Goal: Task Accomplishment & Management: Use online tool/utility

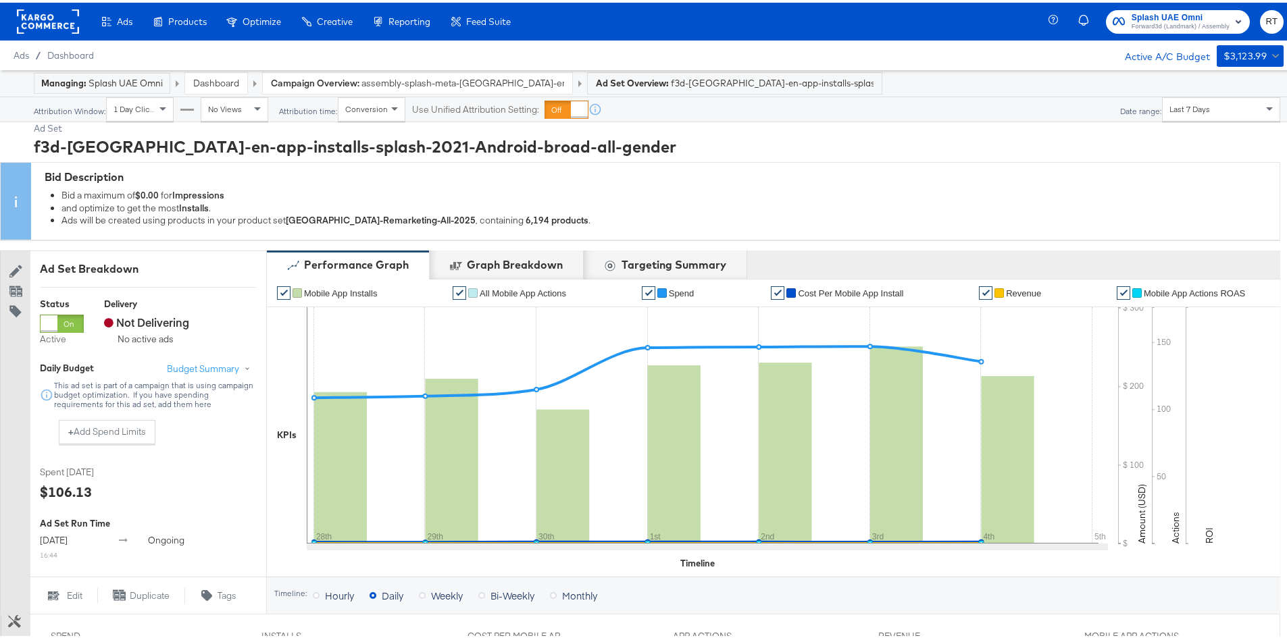
click at [43, 30] on rect at bounding box center [48, 19] width 62 height 24
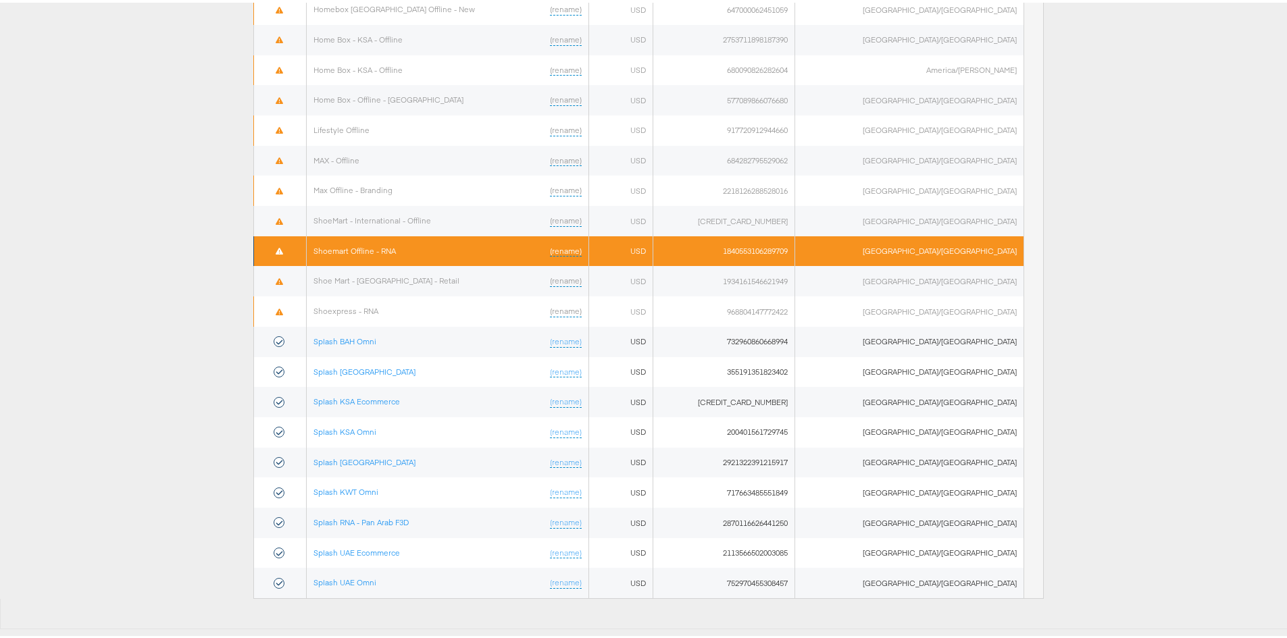
scroll to position [650, 0]
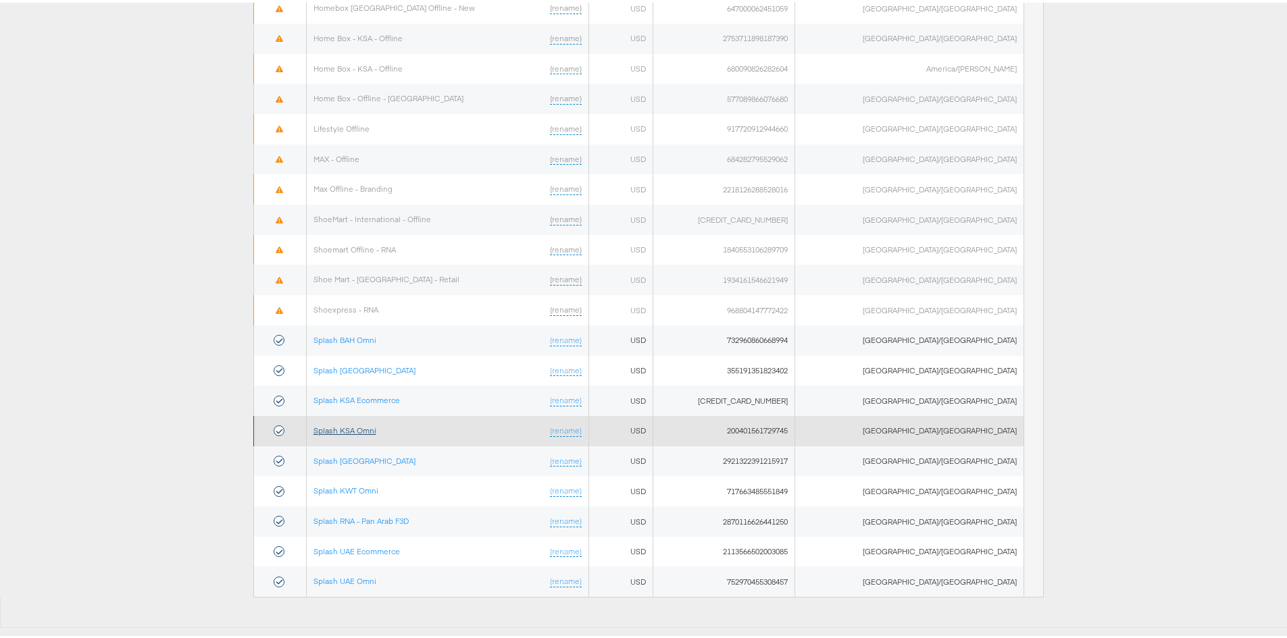
click at [365, 429] on link "Splash KSA Omni" at bounding box center [344, 428] width 63 height 10
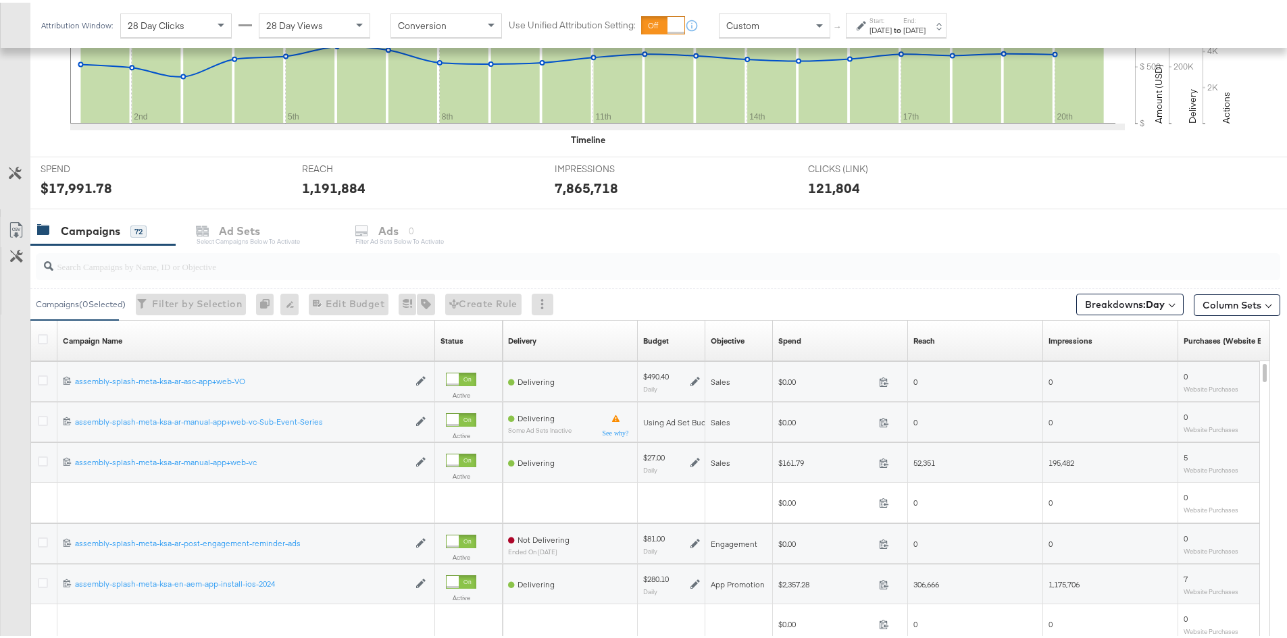
scroll to position [521, 0]
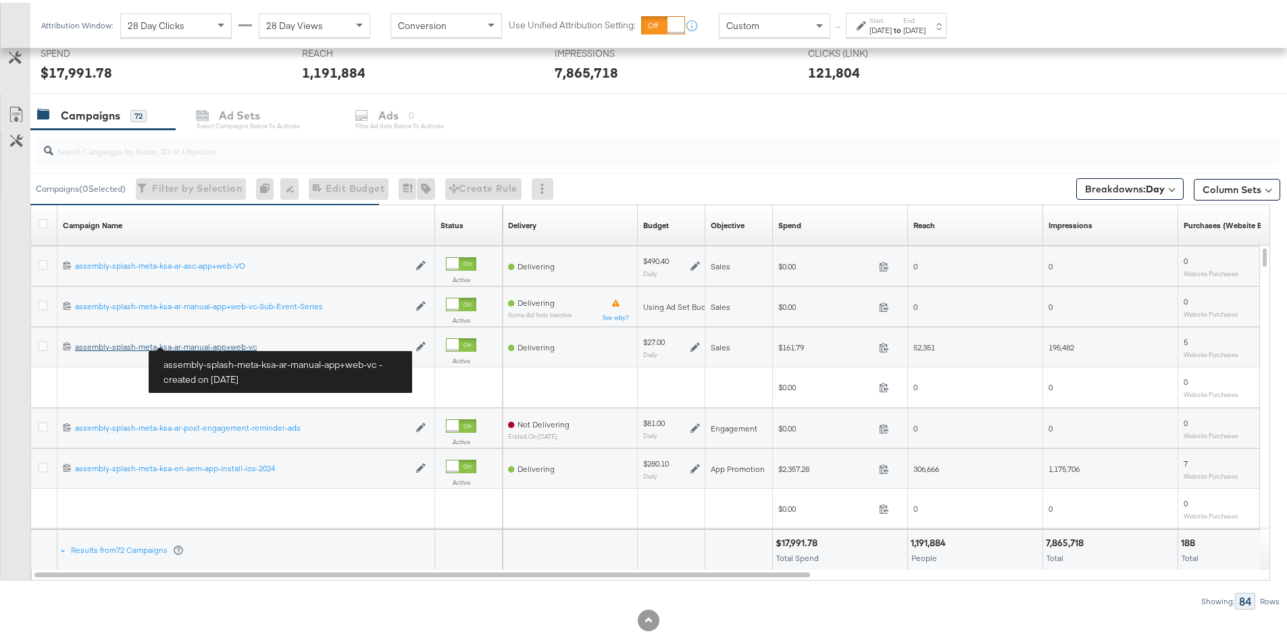
click at [199, 342] on div "assembly-splash-meta-ksa-ar-manual-app+web-vc assembly-splash-meta-ksa-ar-manua…" at bounding box center [242, 344] width 334 height 11
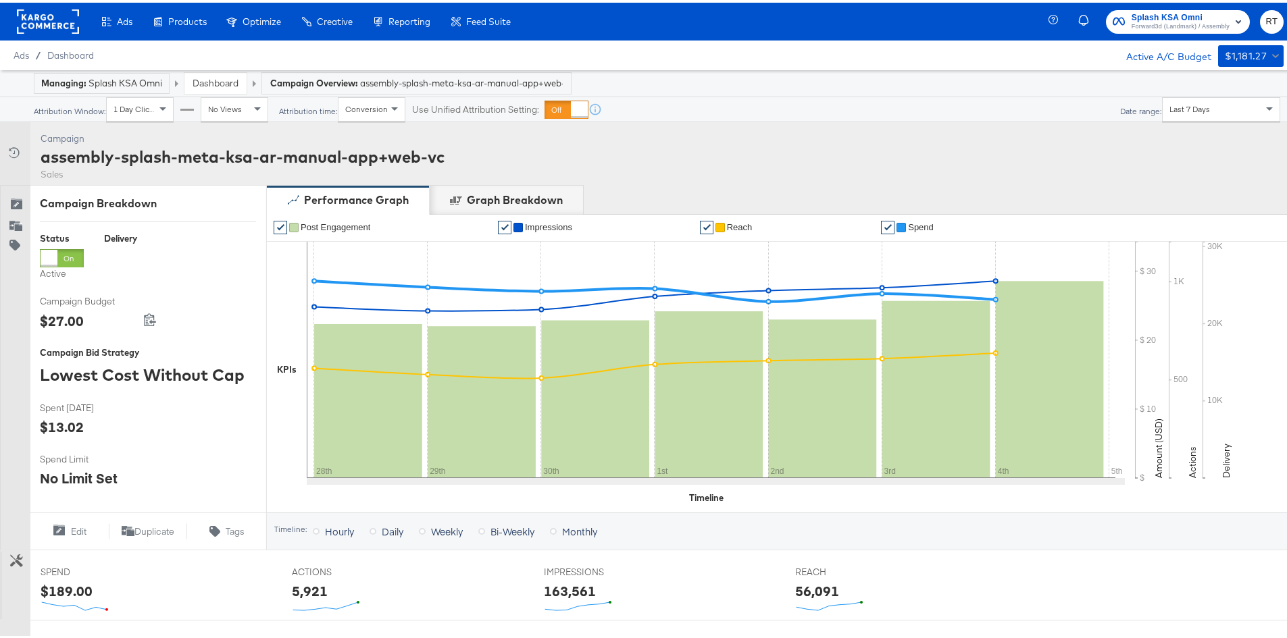
scroll to position [270, 0]
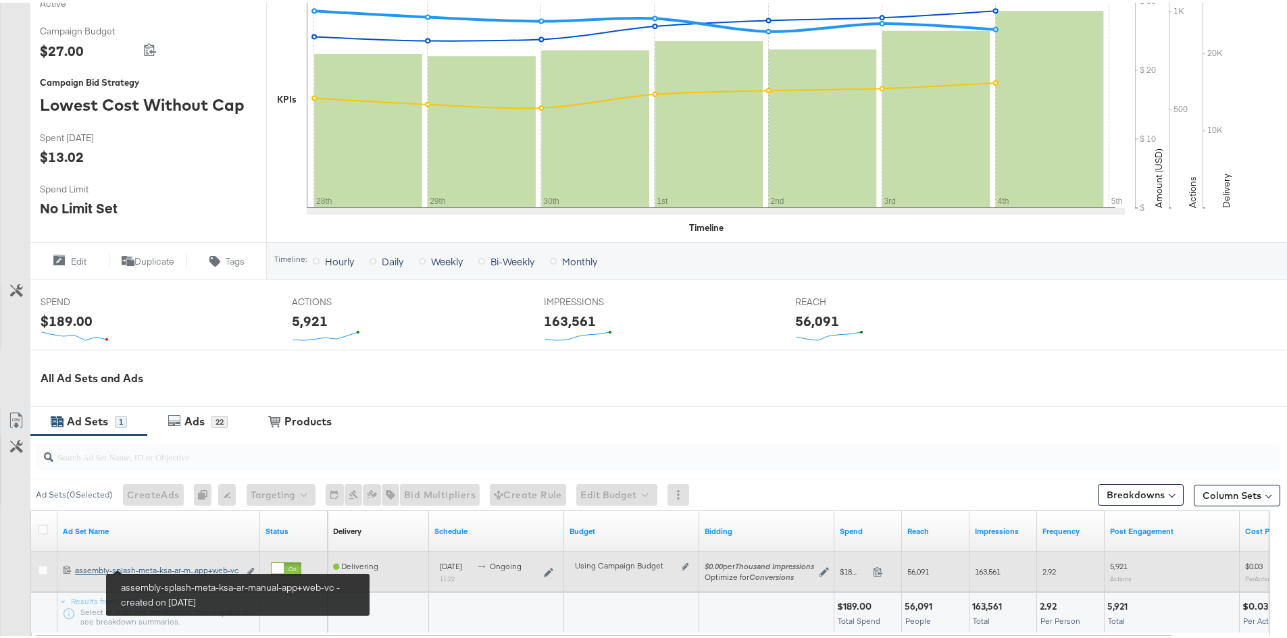
click at [172, 565] on div "assembly-splash-meta-ksa-ar-manual-app+web-vc assembly-splash-meta-ksa-ar-m...a…" at bounding box center [157, 568] width 164 height 11
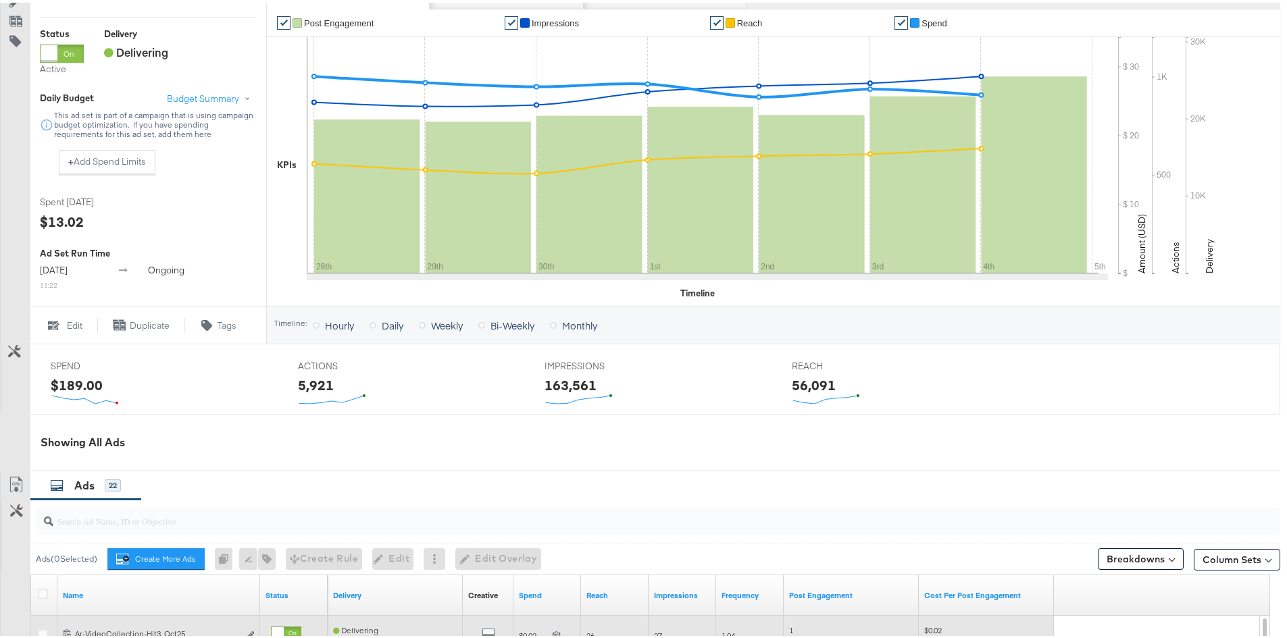
scroll to position [552, 0]
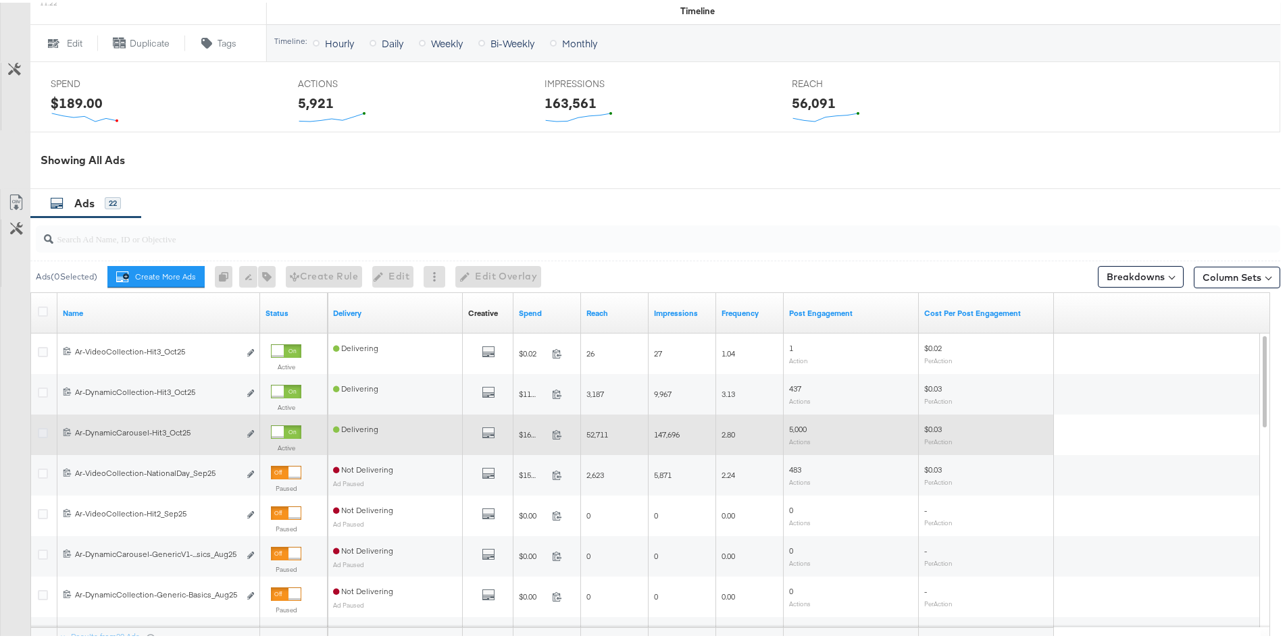
click at [41, 430] on icon at bounding box center [43, 430] width 10 height 10
click at [0, 0] on input "checkbox" at bounding box center [0, 0] width 0 height 0
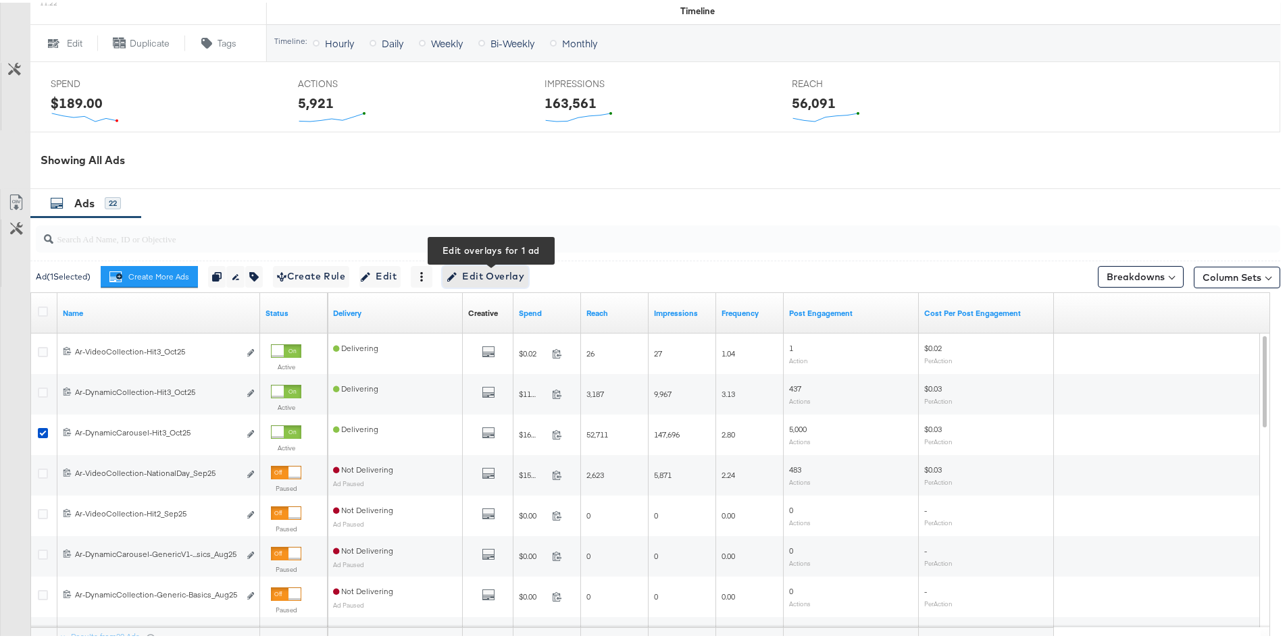
click at [480, 283] on button "Edit Overlay Edit overlays for 1 ad" at bounding box center [485, 274] width 86 height 22
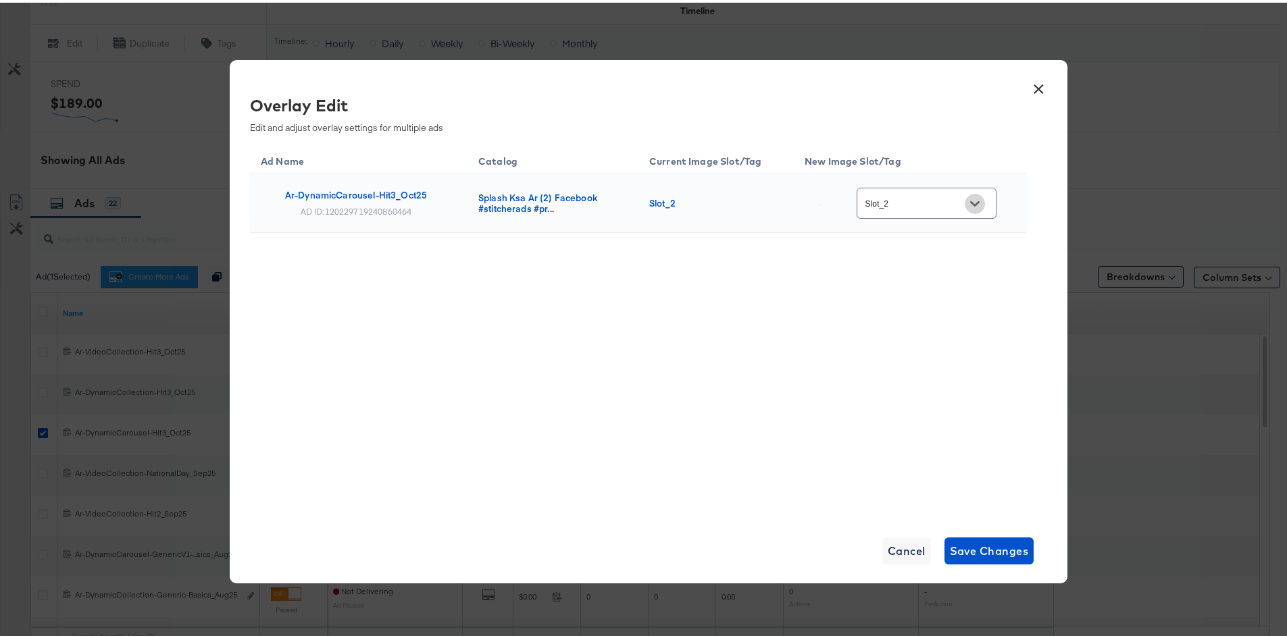
click at [985, 197] on button "Open" at bounding box center [974, 201] width 20 height 20
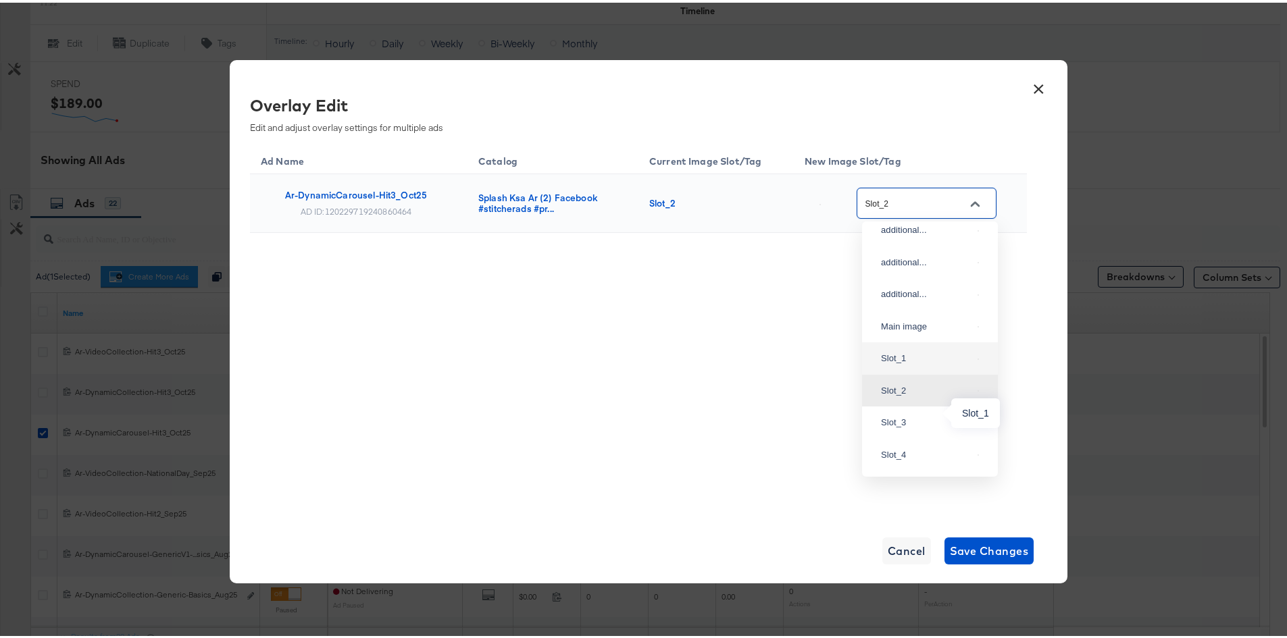
click at [924, 363] on div "Slot_1" at bounding box center [926, 356] width 91 height 14
type input "Slot_1"
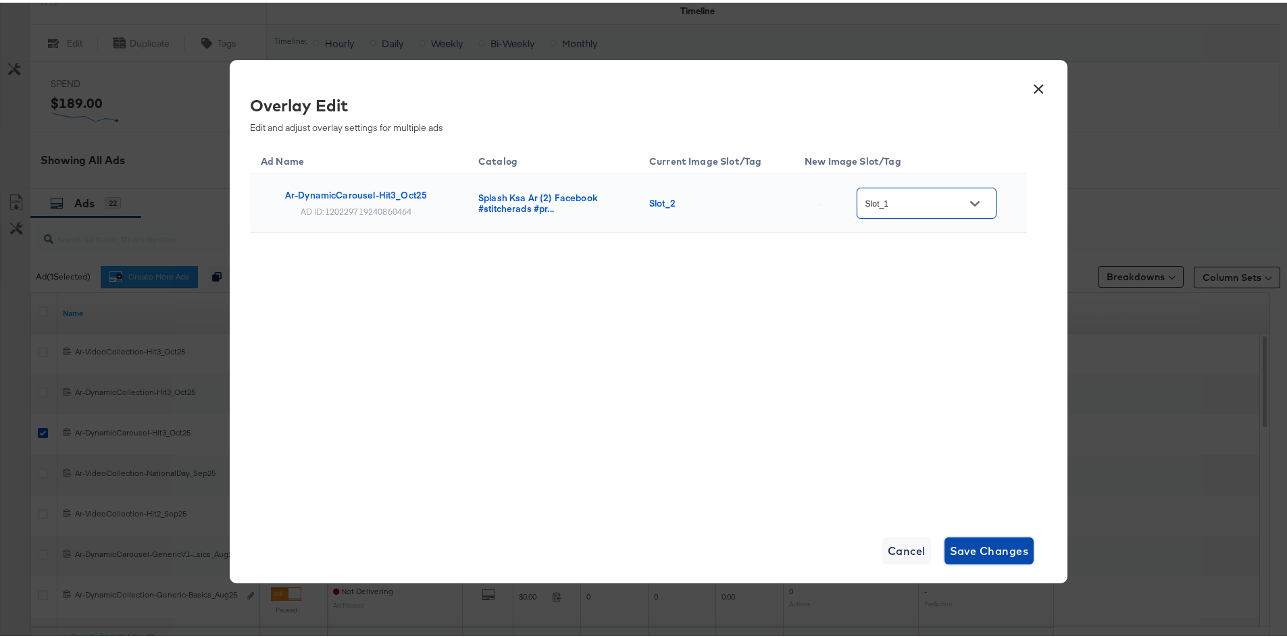
click at [972, 551] on span "Save Changes" at bounding box center [989, 548] width 79 height 19
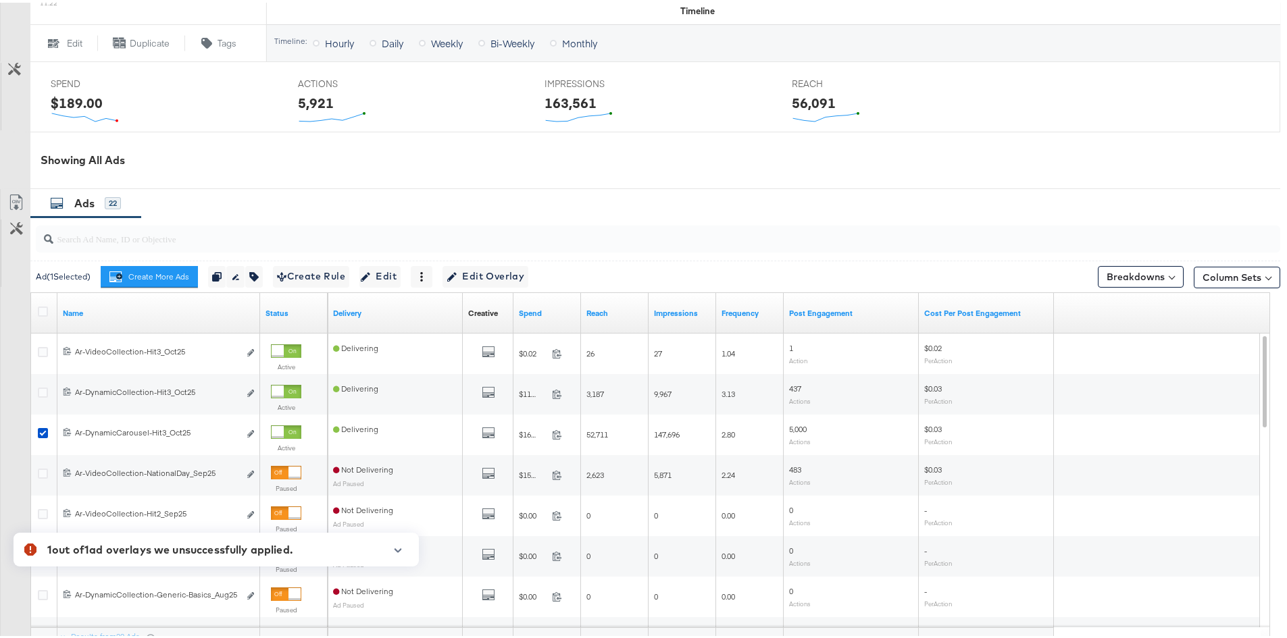
click at [394, 554] on div at bounding box center [392, 552] width 31 height 23
click at [397, 546] on icon "button" at bounding box center [397, 547] width 9 height 7
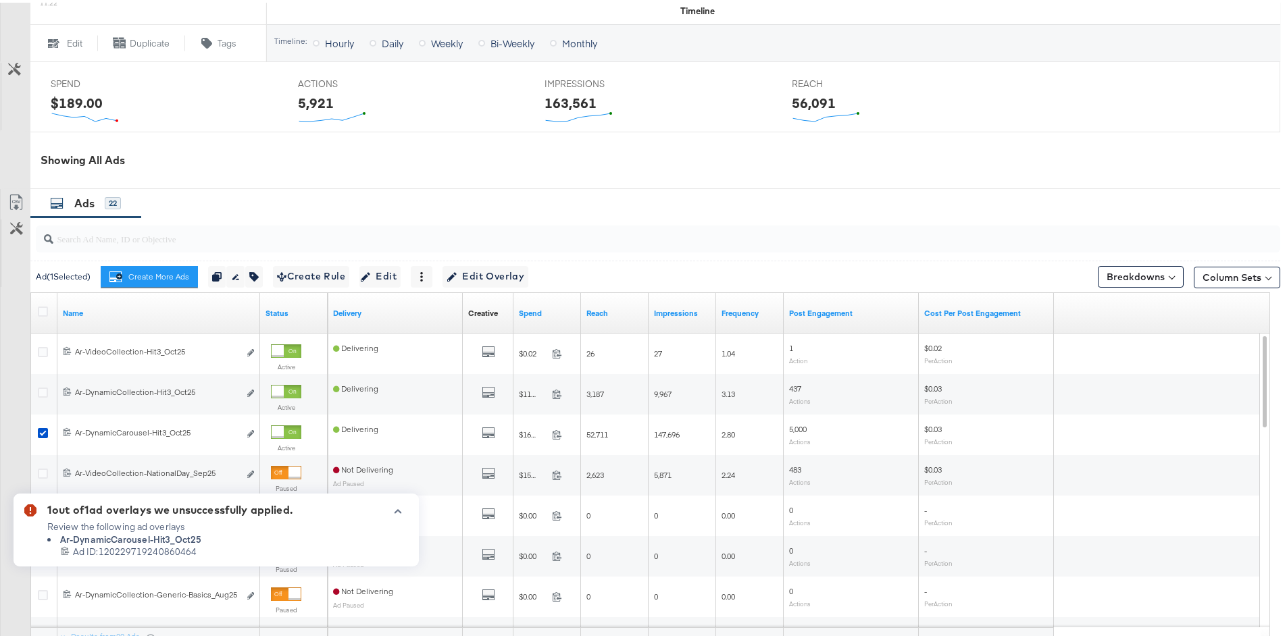
click at [396, 509] on icon "button" at bounding box center [397, 509] width 7 height 4
